Goal: Task Accomplishment & Management: Use online tool/utility

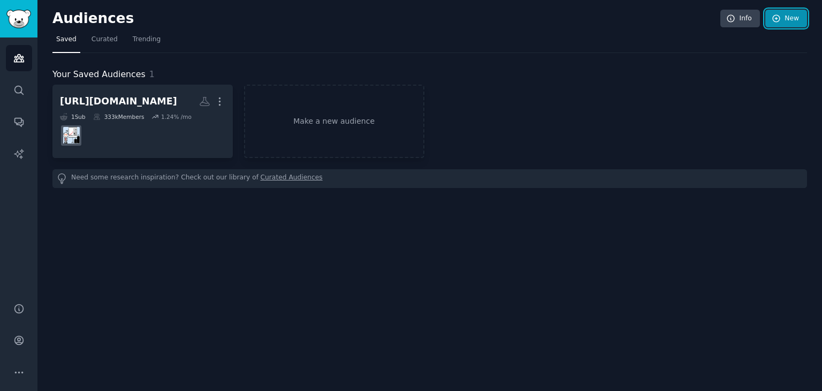
click at [777, 22] on icon at bounding box center [776, 19] width 10 height 10
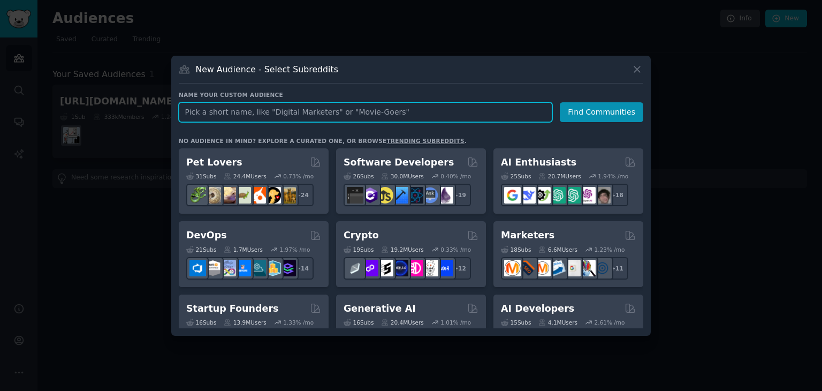
click at [336, 108] on input "text" at bounding box center [365, 112] width 373 height 20
type input "investors , retail investors"
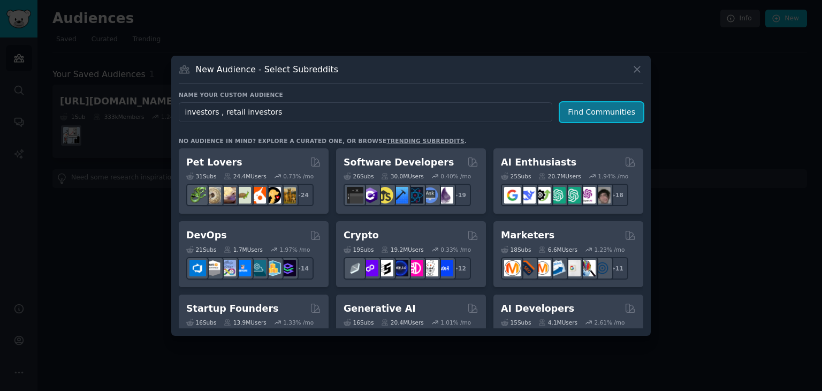
click at [598, 116] on button "Find Communities" at bounding box center [601, 112] width 83 height 20
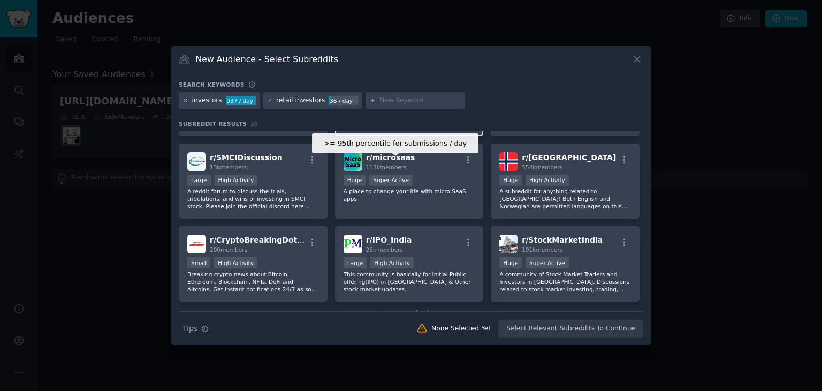
scroll to position [807, 0]
